Goal: Transaction & Acquisition: Purchase product/service

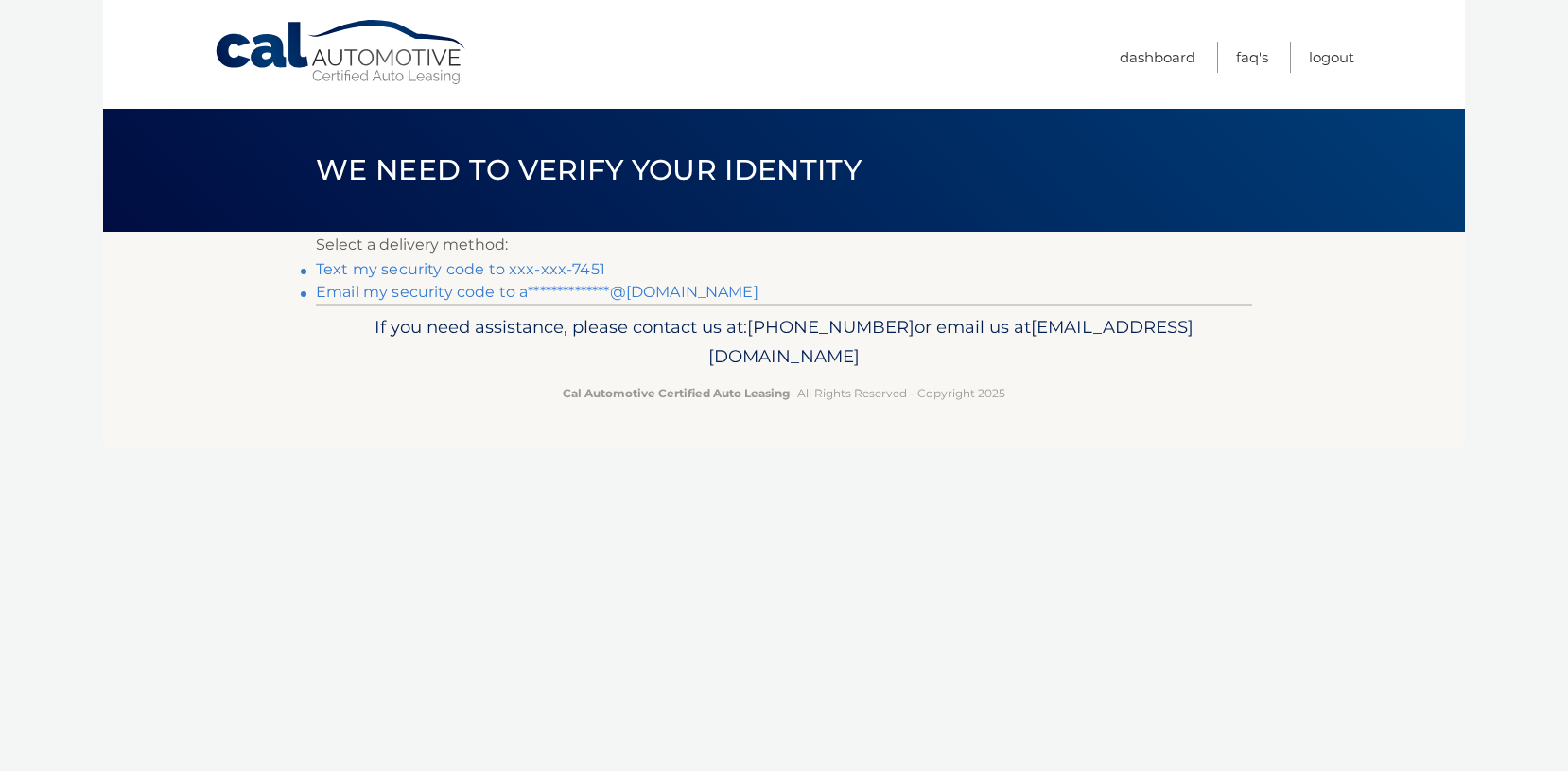
click at [430, 263] on link "Text my security code to xxx-xxx-7451" at bounding box center [461, 270] width 289 height 18
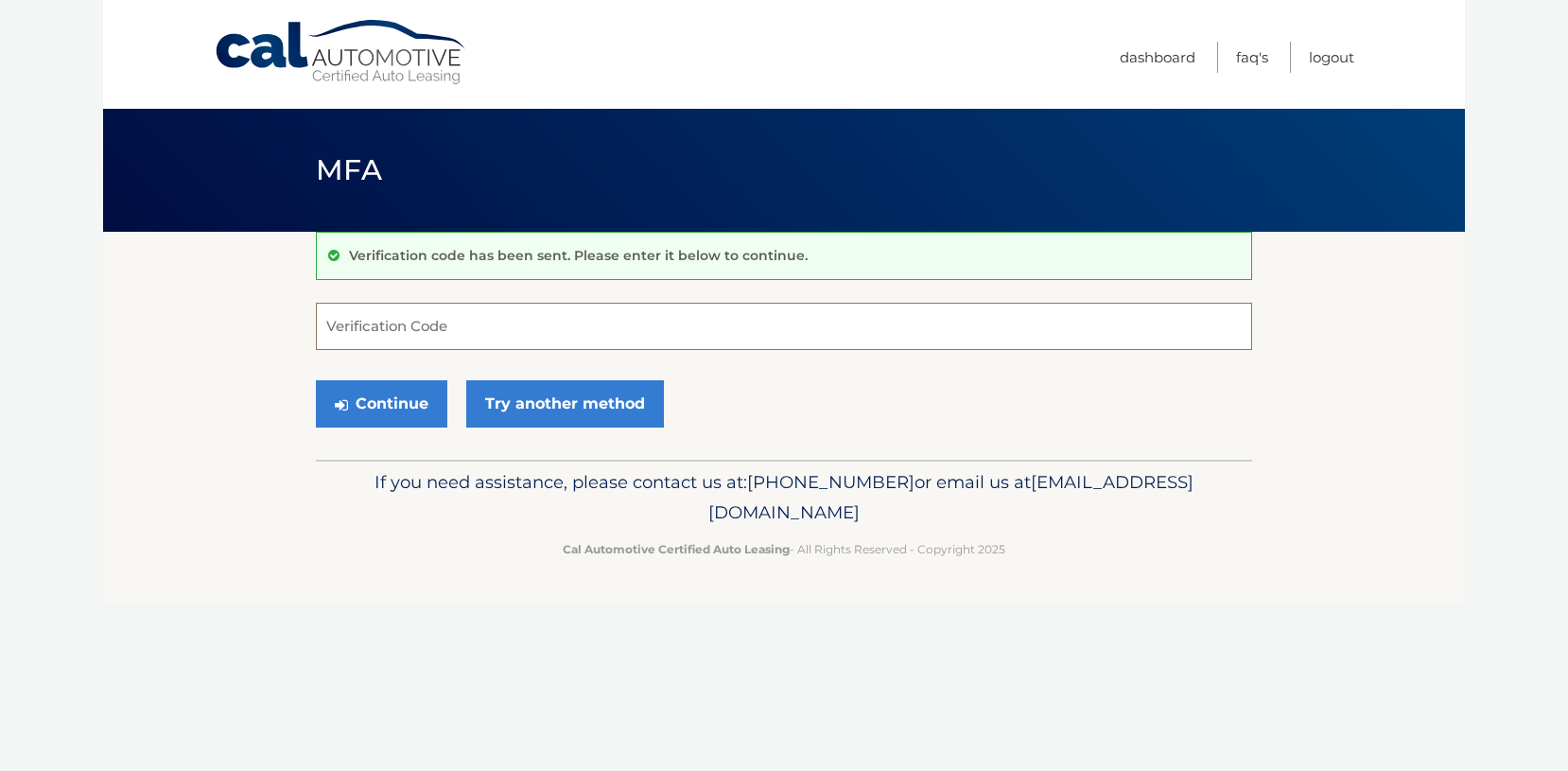
click at [588, 322] on input "Verification Code" at bounding box center [784, 327] width 936 height 48
type input "728110"
click at [346, 411] on icon "submit" at bounding box center [341, 404] width 13 height 15
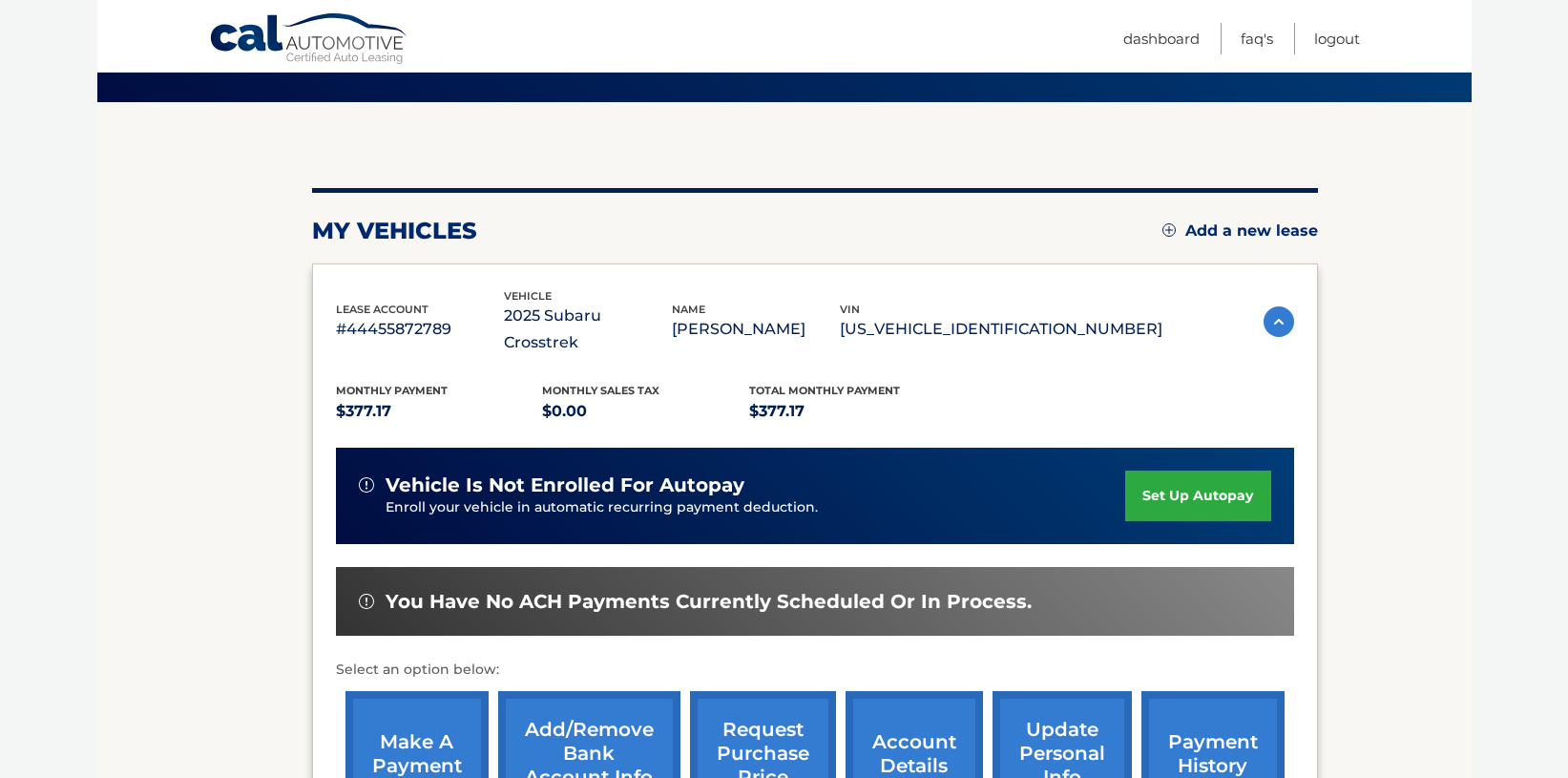
scroll to position [191, 0]
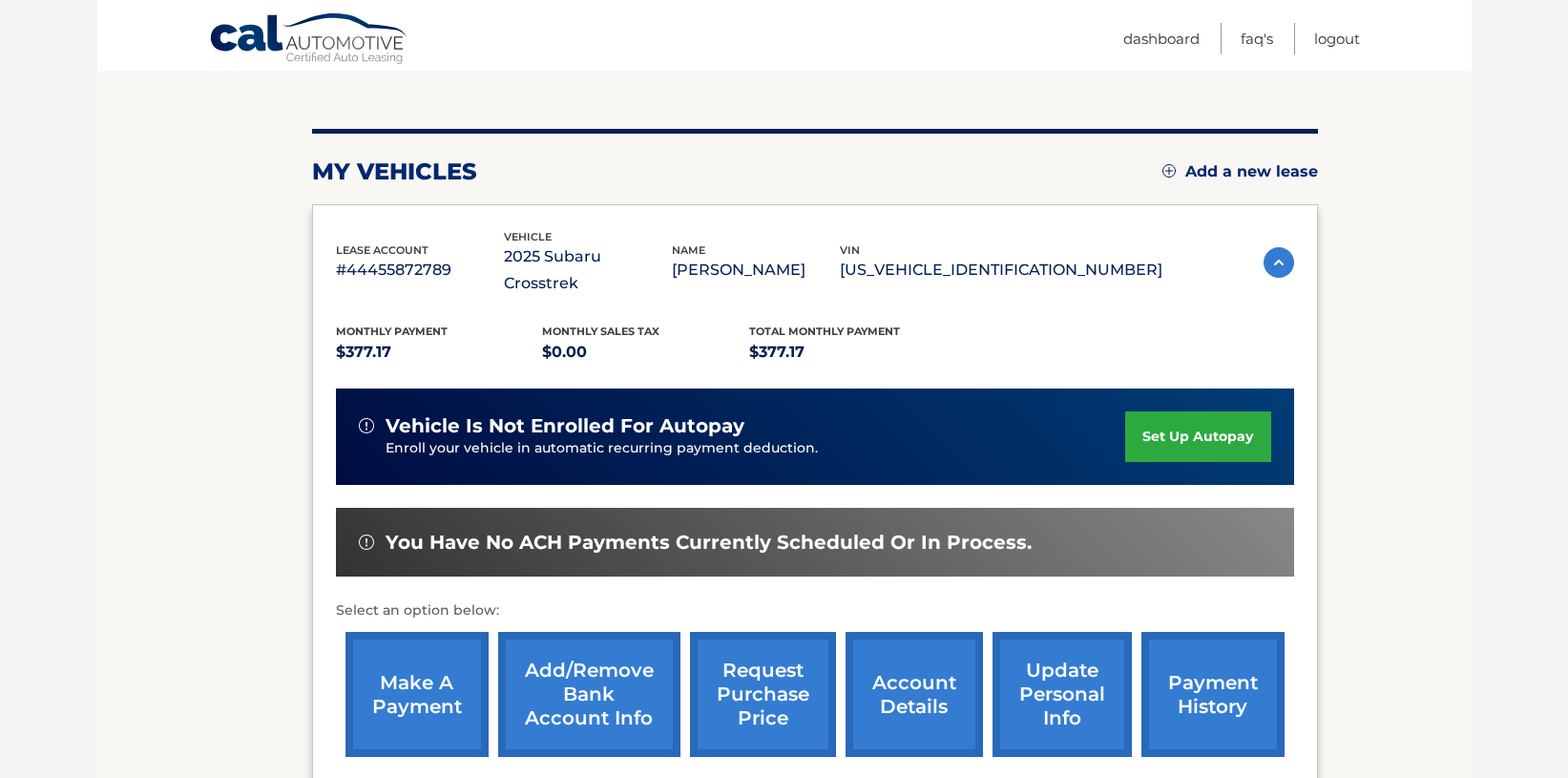
click at [405, 676] on link "make a payment" at bounding box center [417, 694] width 143 height 125
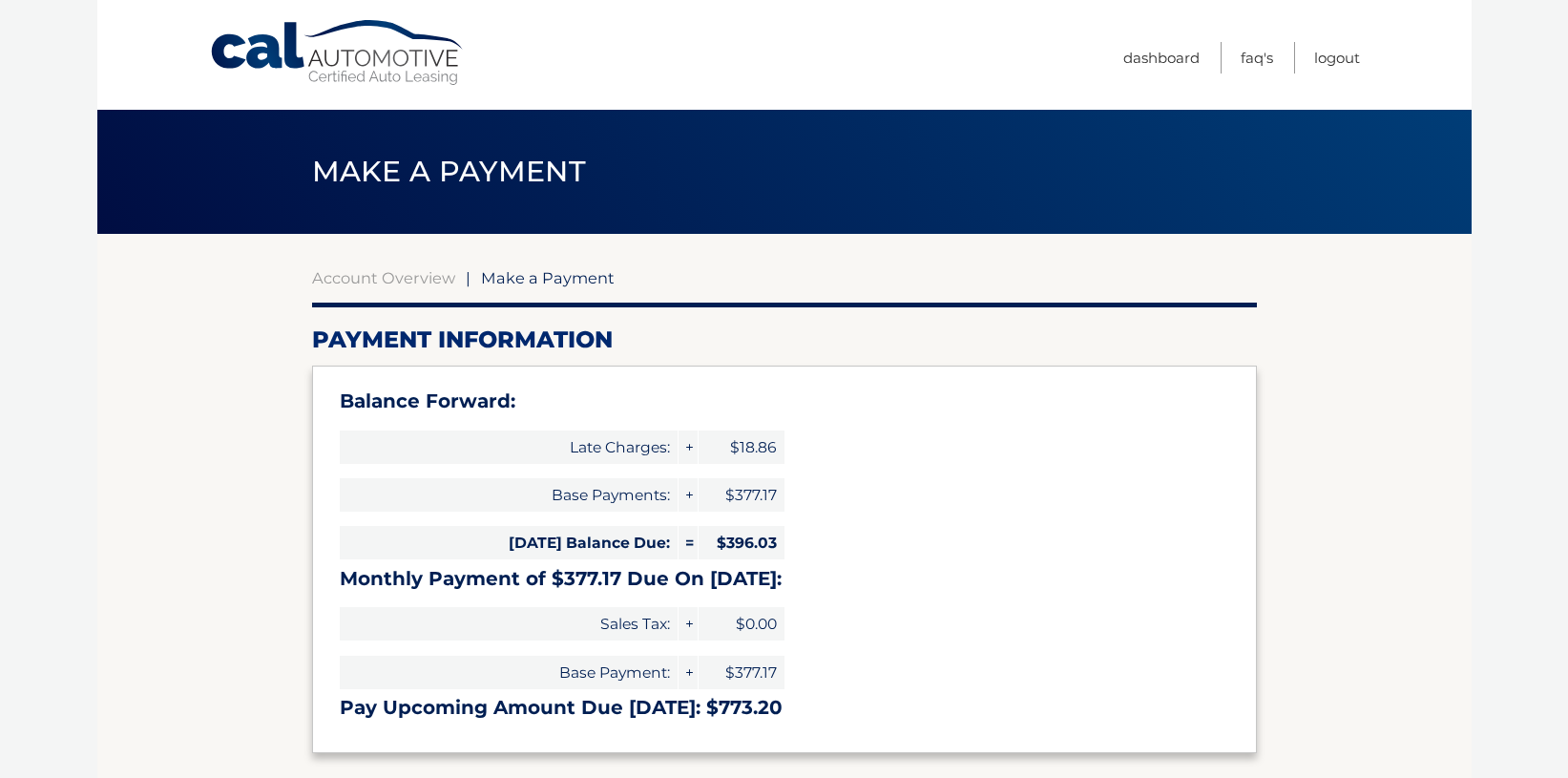
type input "773.20"
select select "ODQyN2ZkZWQtZjBiYy00OGU2LWE4NjItMjkwMDEyZGRlZDNi"
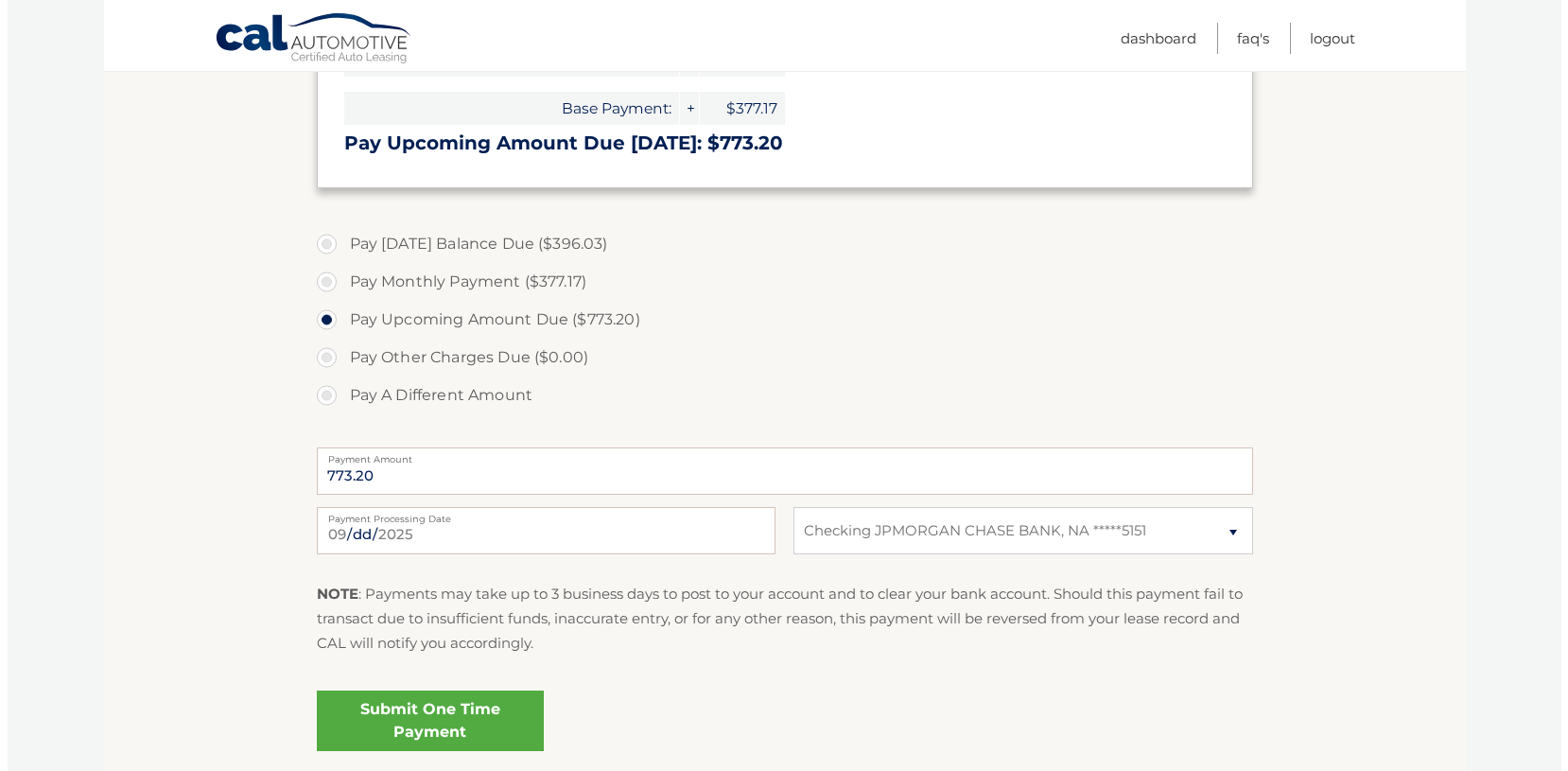
scroll to position [568, 0]
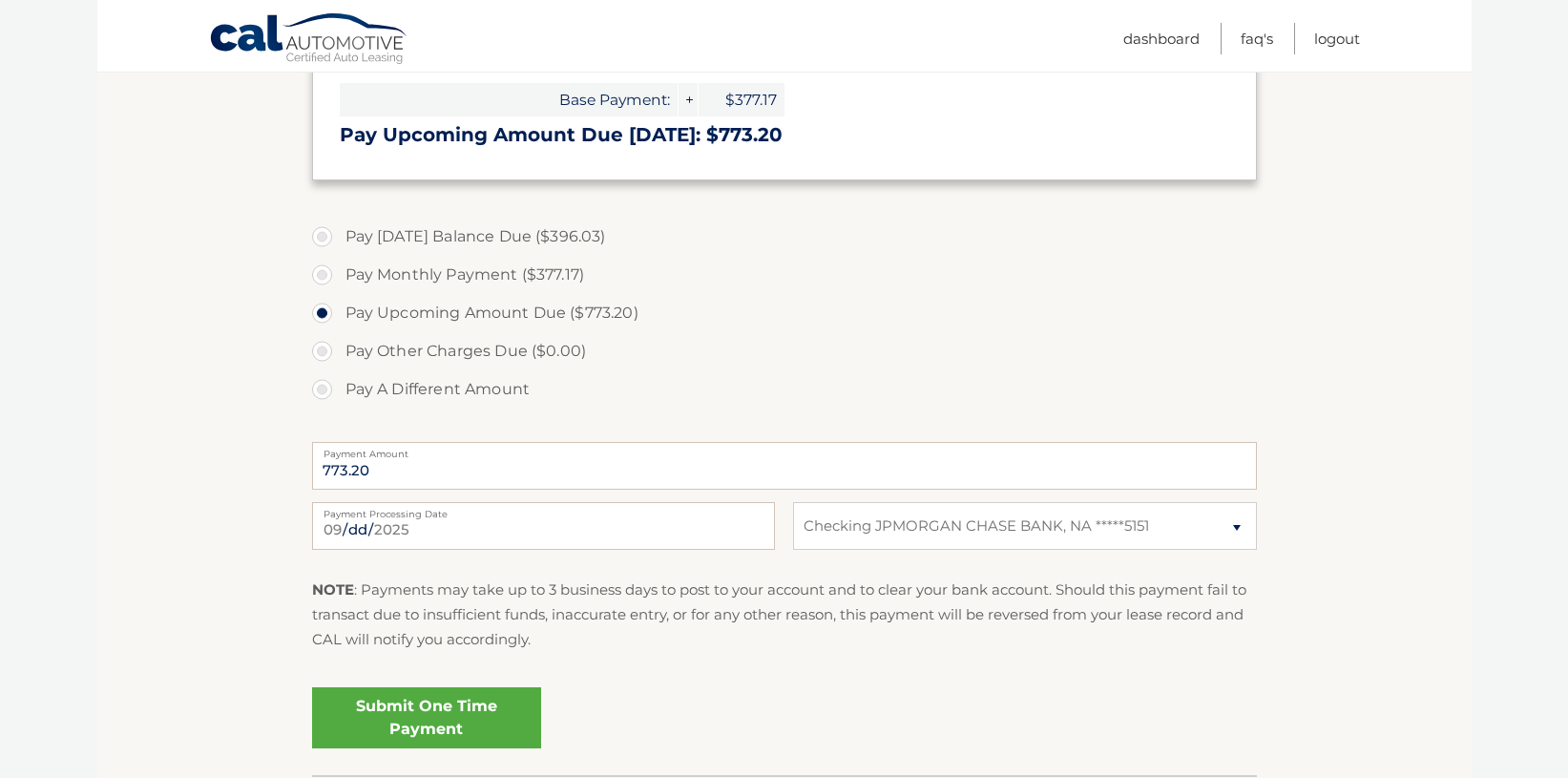
click at [407, 715] on link "Submit One Time Payment" at bounding box center [426, 718] width 229 height 61
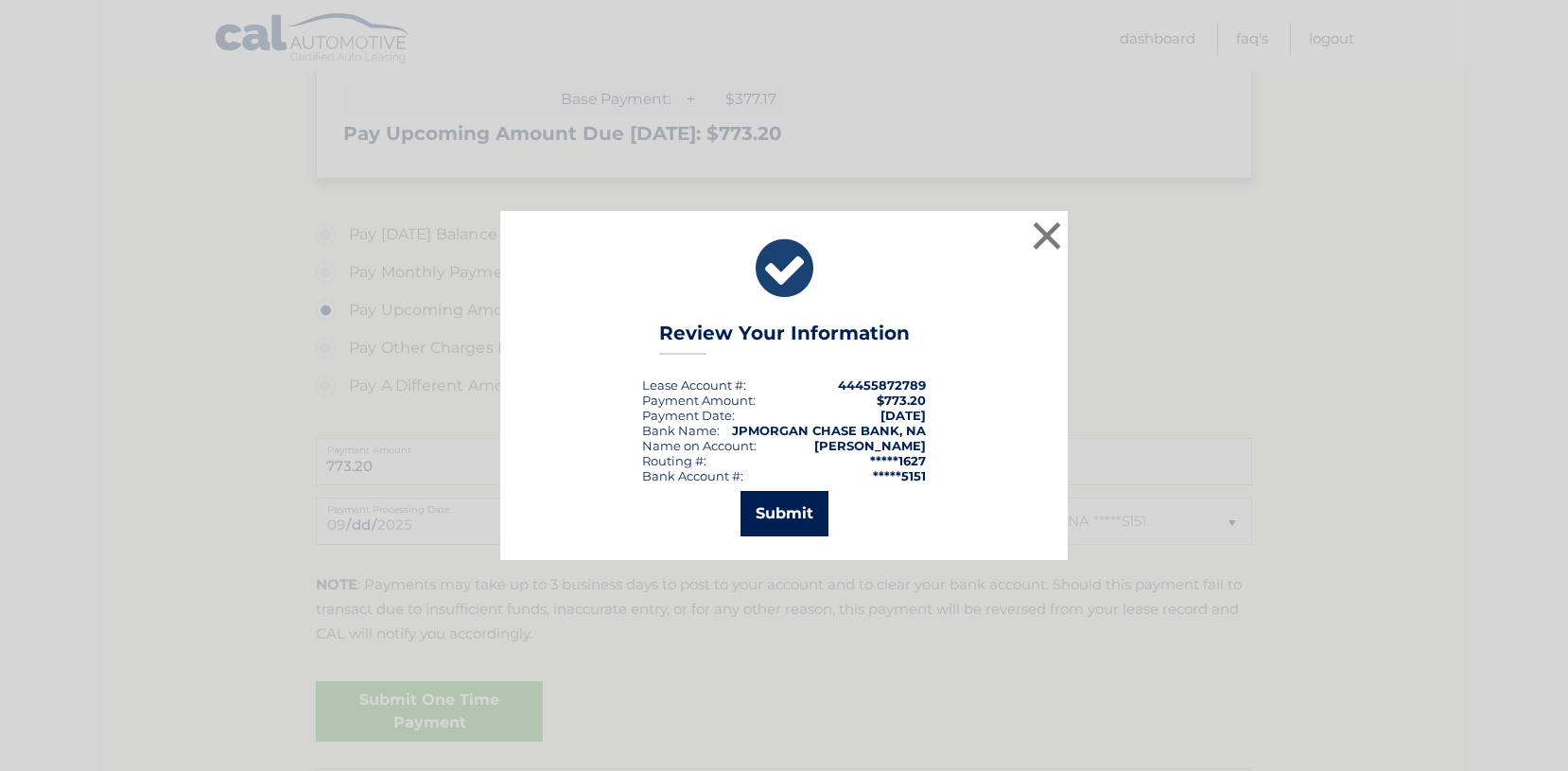
click at [788, 514] on button "Submit" at bounding box center [784, 514] width 88 height 46
